Goal: Navigation & Orientation: Find specific page/section

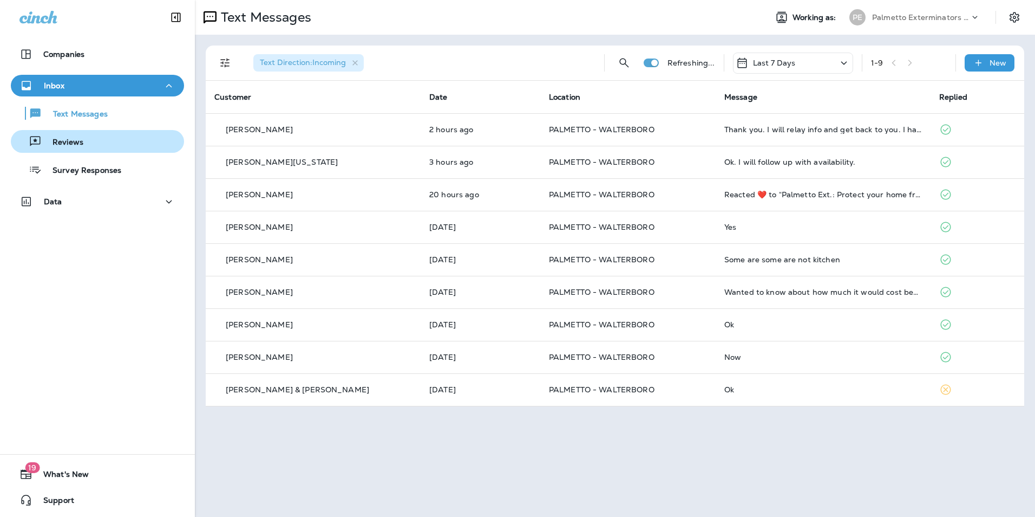
click at [139, 149] on button "Reviews" at bounding box center [97, 141] width 173 height 23
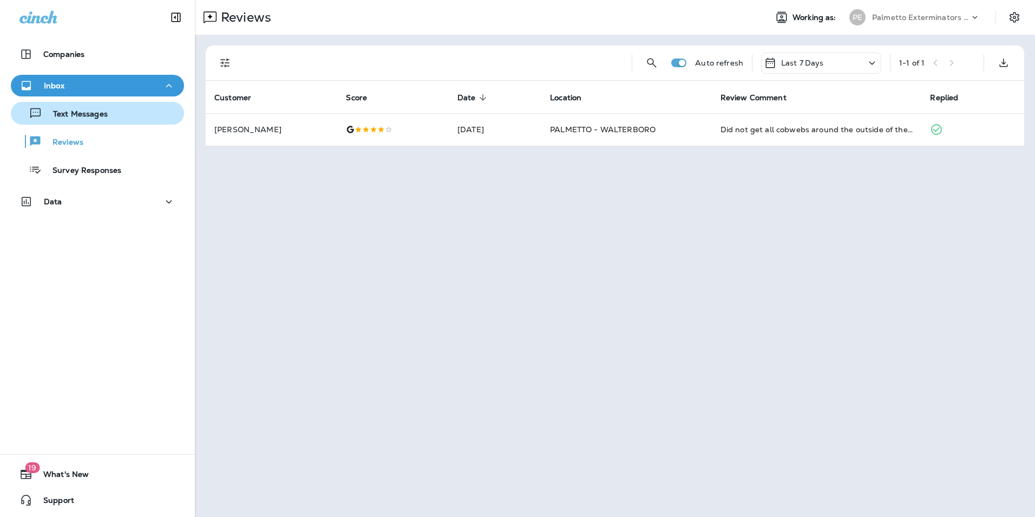
click at [138, 121] on div "Text Messages" at bounding box center [97, 113] width 165 height 16
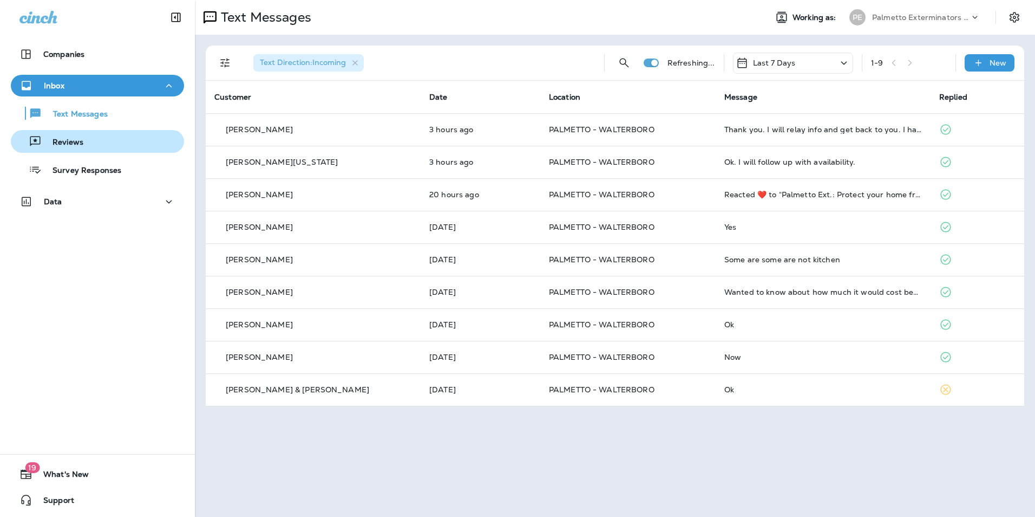
click at [122, 141] on div "Reviews" at bounding box center [97, 141] width 165 height 16
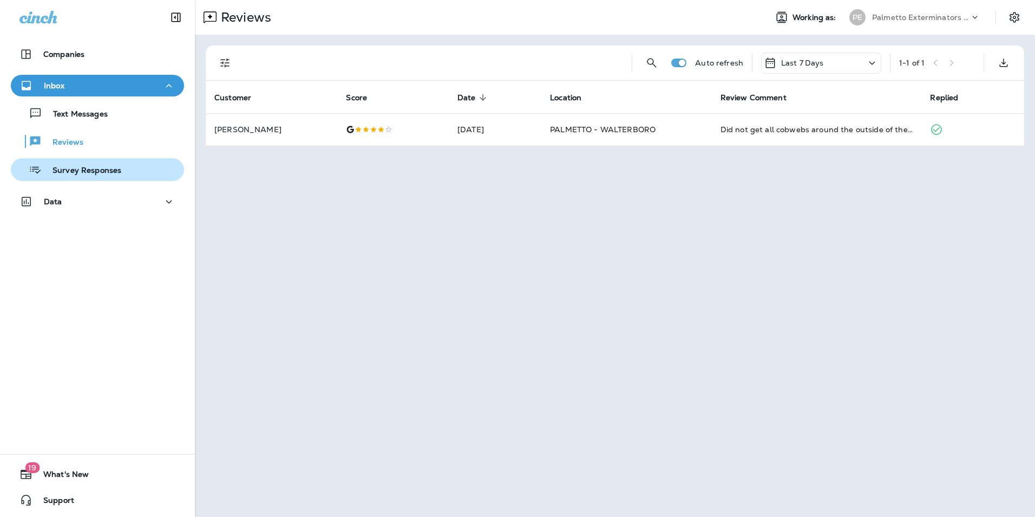
click at [118, 170] on p "Survey Responses" at bounding box center [82, 171] width 80 height 10
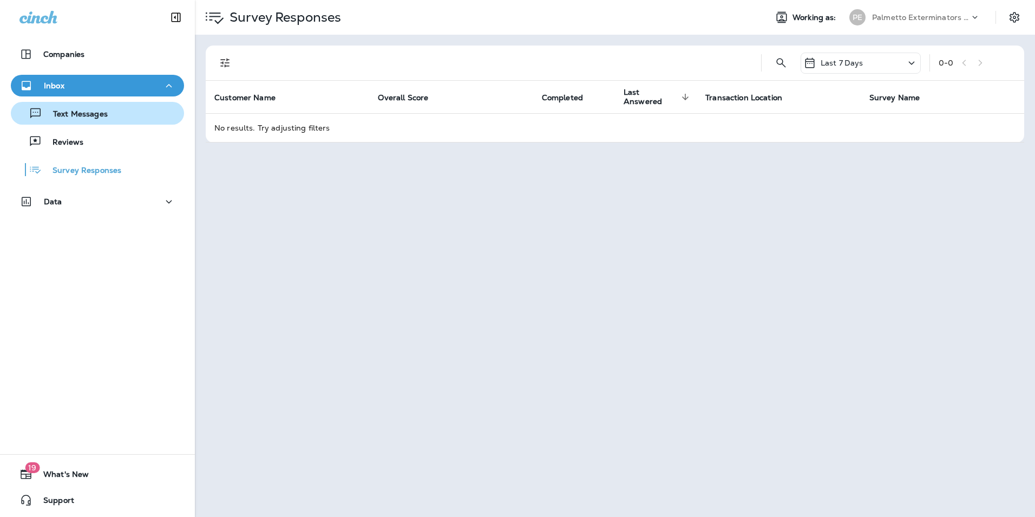
click at [117, 116] on div "Text Messages" at bounding box center [97, 113] width 165 height 16
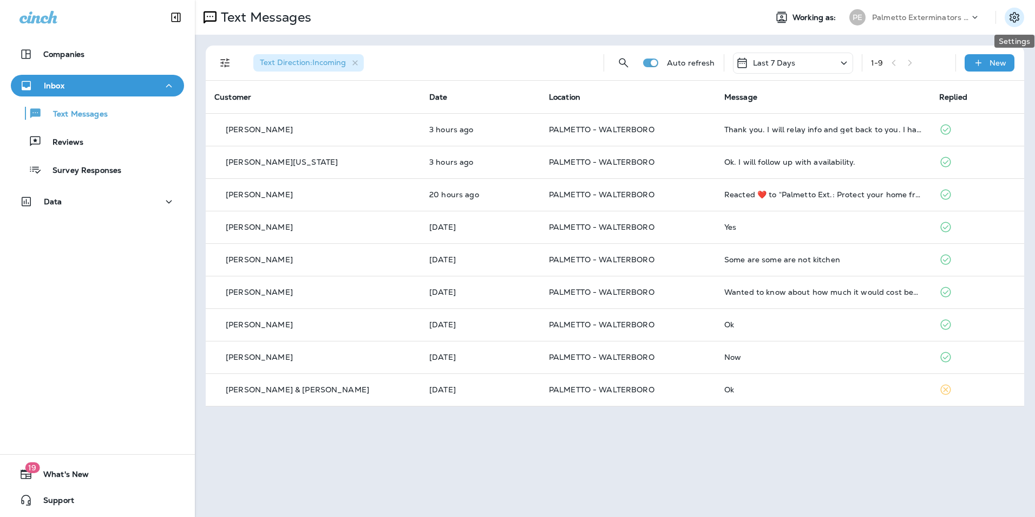
click at [1013, 18] on icon "Settings" at bounding box center [1014, 17] width 13 height 13
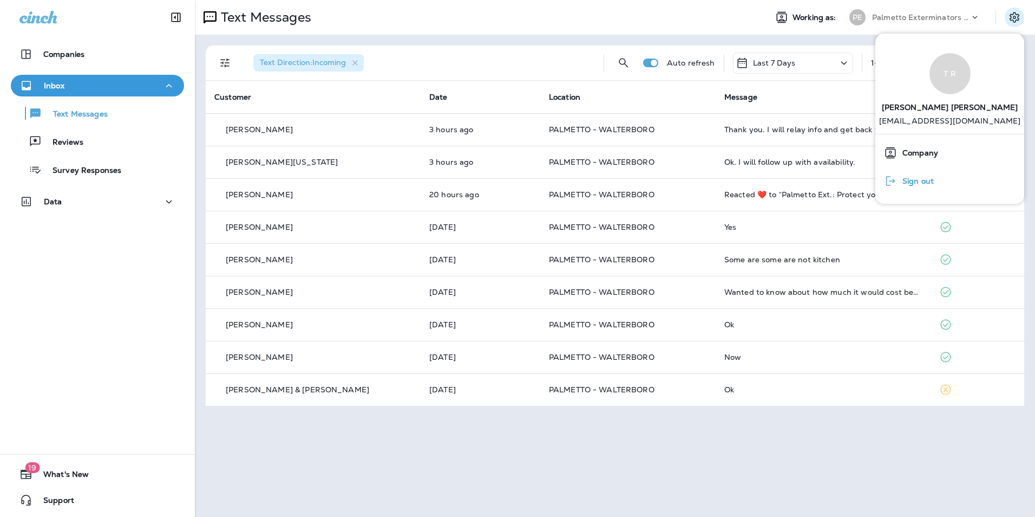
click at [932, 185] on span "Sign out" at bounding box center [915, 181] width 37 height 9
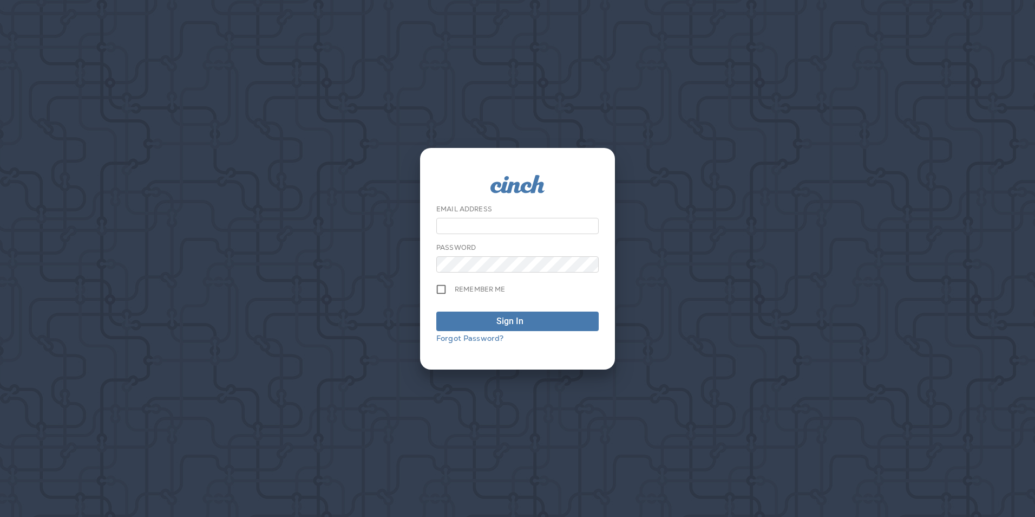
type input "**********"
